Goal: Navigation & Orientation: Find specific page/section

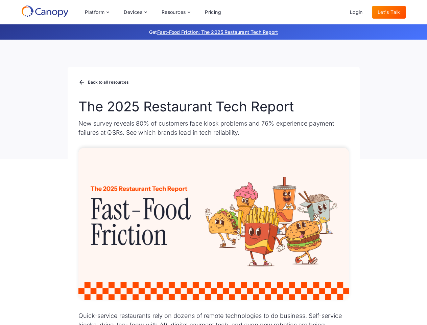
click at [153, 12] on div "Platform Platform Monitor A centralized view of your entire fleet Manage Remote…" at bounding box center [152, 12] width 147 height 14
click at [97, 12] on div "Platform" at bounding box center [95, 12] width 20 height 5
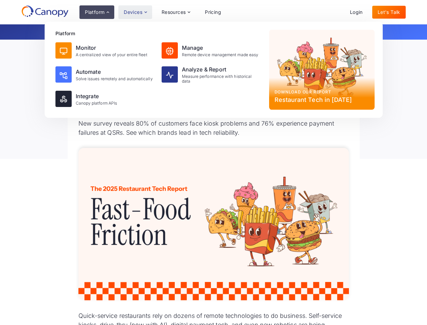
click at [135, 12] on div "Devices" at bounding box center [133, 12] width 19 height 5
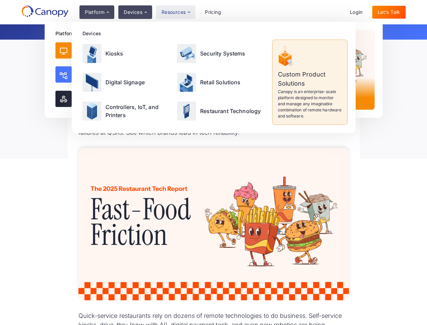
click at [176, 12] on div "Resources" at bounding box center [174, 12] width 24 height 5
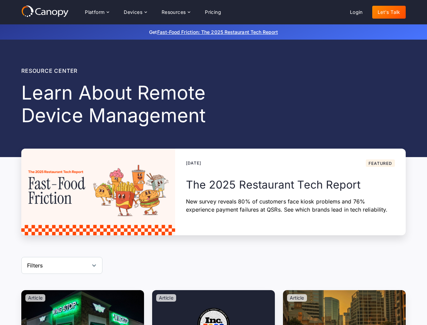
click at [153, 12] on div "Platform Platform Monitor A centralized view of your entire fleet Manage Remote…" at bounding box center [152, 12] width 147 height 14
click at [97, 12] on div "Platform" at bounding box center [95, 12] width 20 height 5
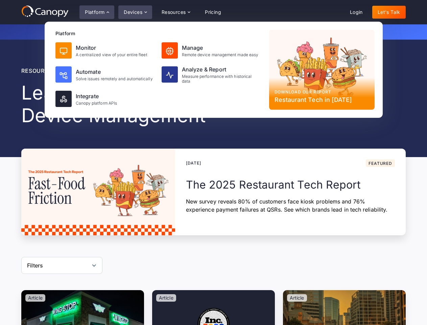
click at [135, 12] on div "Devices" at bounding box center [133, 12] width 19 height 5
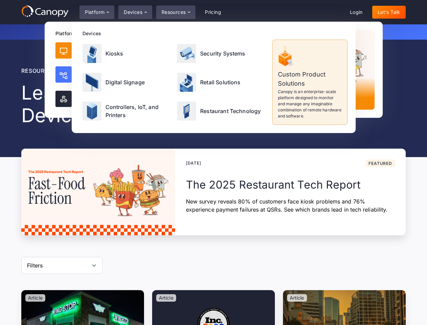
click at [176, 12] on div "Resources" at bounding box center [174, 12] width 24 height 5
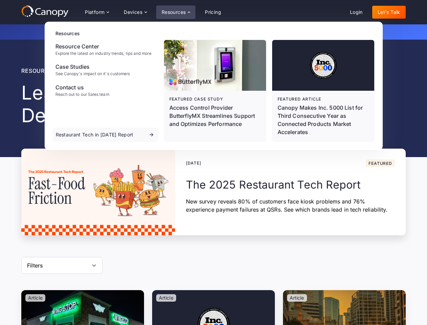
click at [62, 265] on div "Filters" at bounding box center [61, 265] width 81 height 17
